Goal: Find specific page/section: Find specific page/section

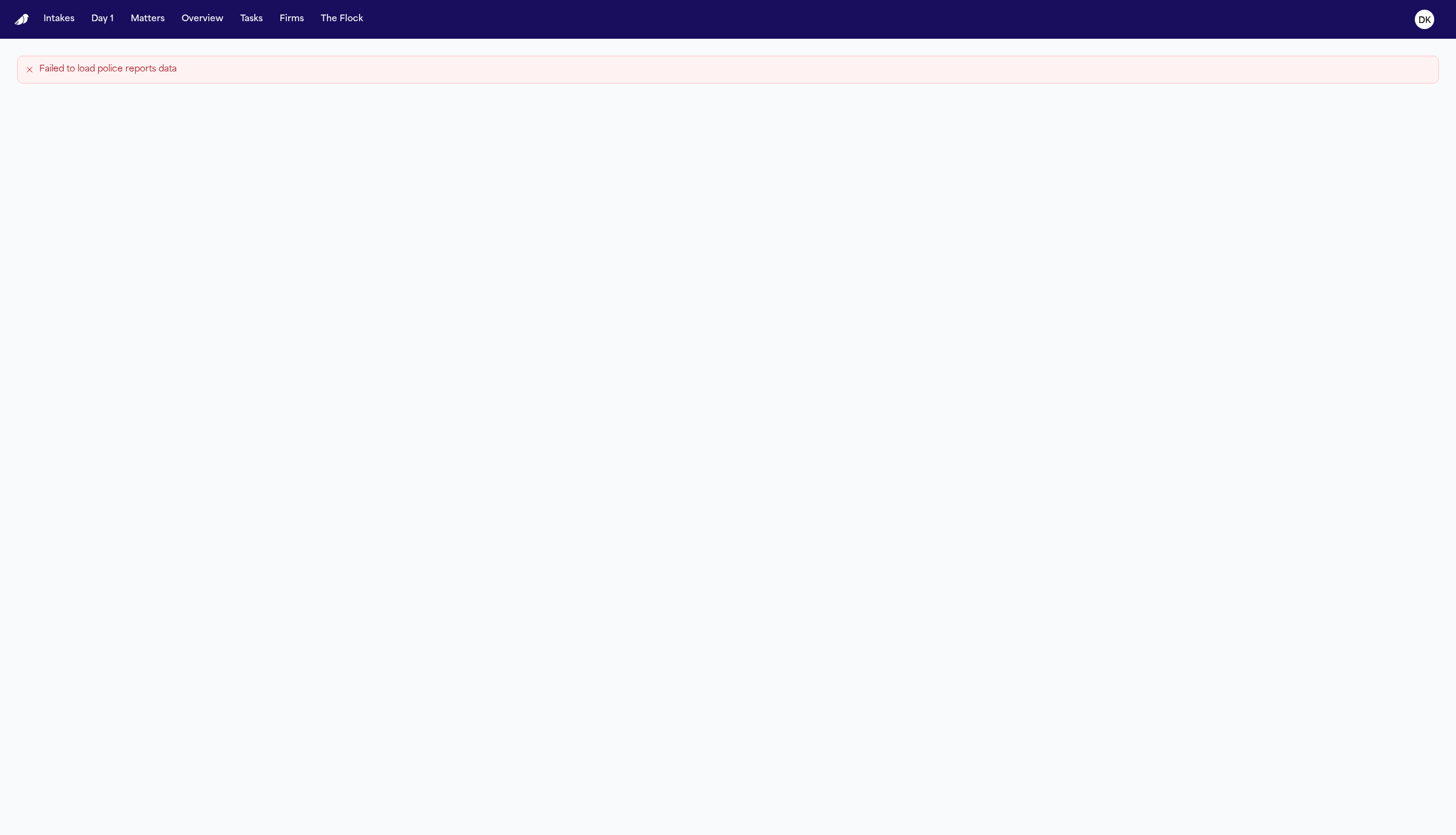
click at [940, 82] on div "Failed to load police reports data" at bounding box center [728, 70] width 1422 height 28
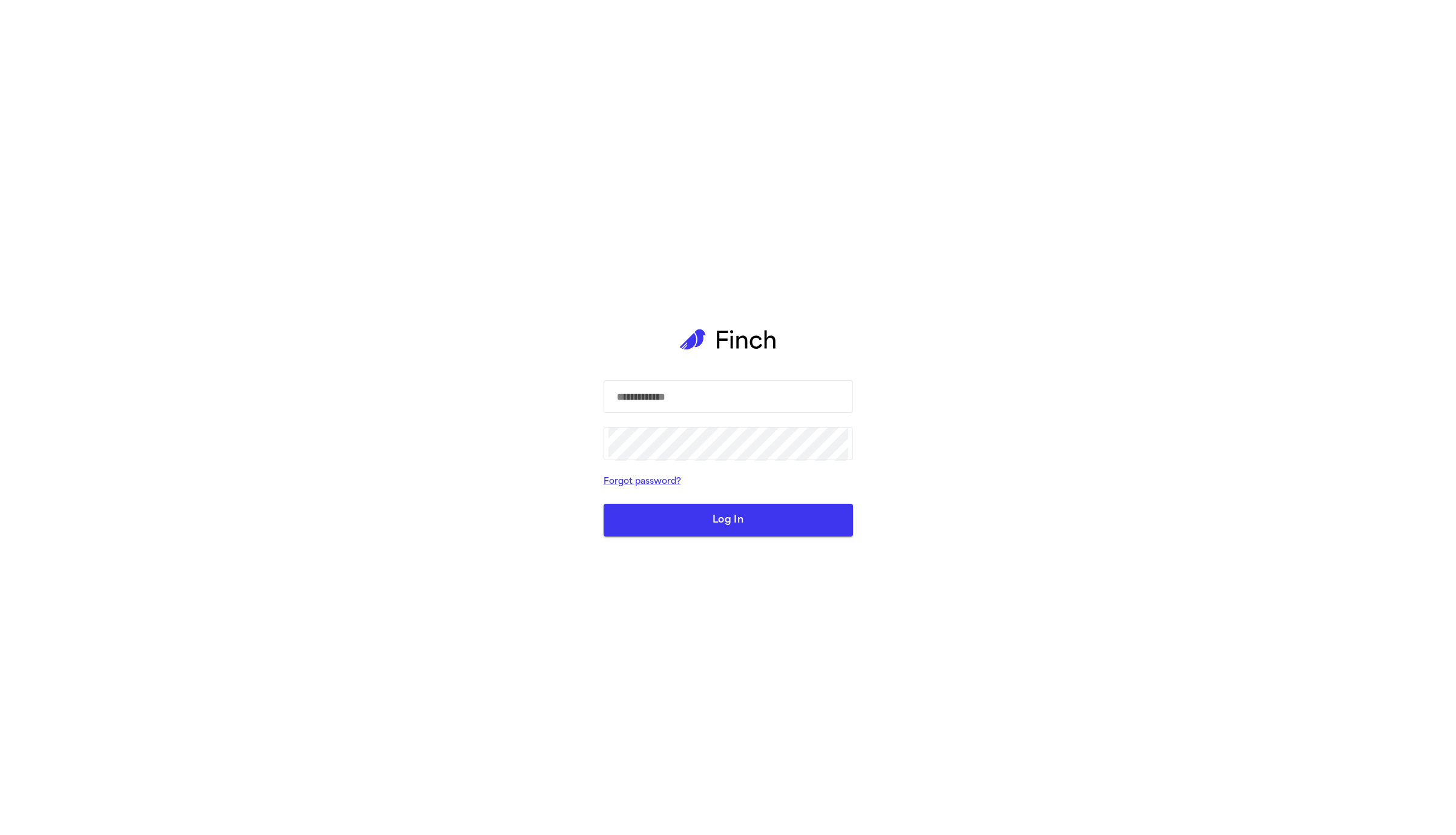
click at [915, 9] on div "​ ​ Forgot password? Log In" at bounding box center [728, 417] width 1456 height 835
